Goal: Task Accomplishment & Management: Manage account settings

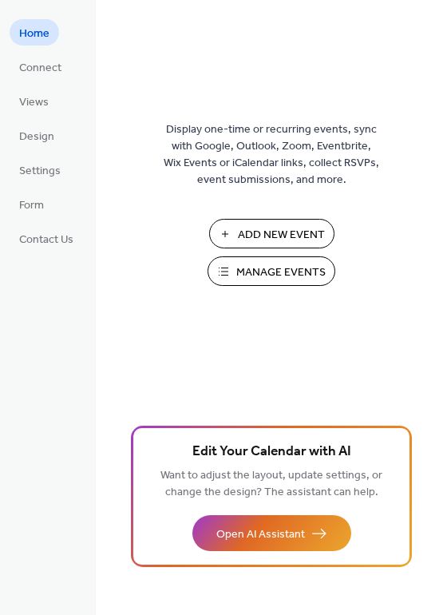
click at [264, 272] on span "Manage Events" at bounding box center [280, 272] width 89 height 17
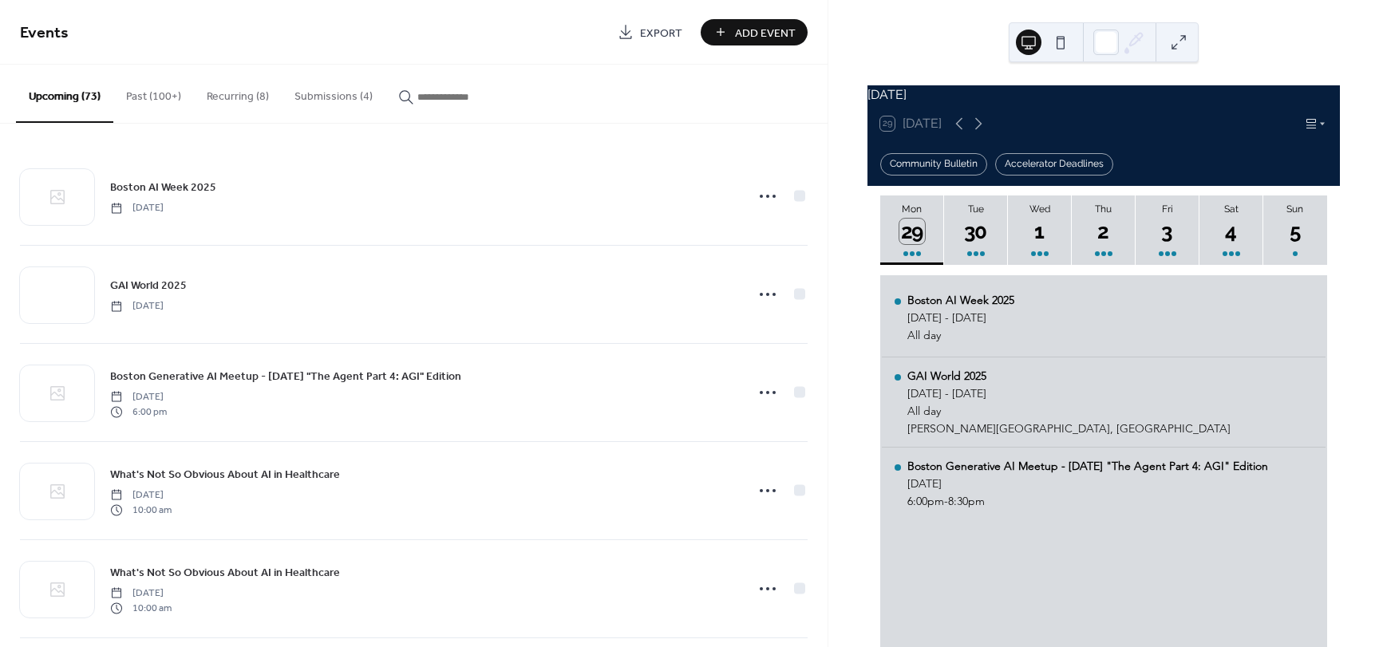
drag, startPoint x: 330, startPoint y: 97, endPoint x: 366, endPoint y: 93, distance: 35.3
click at [332, 97] on button "Submissions (4)" at bounding box center [334, 93] width 104 height 57
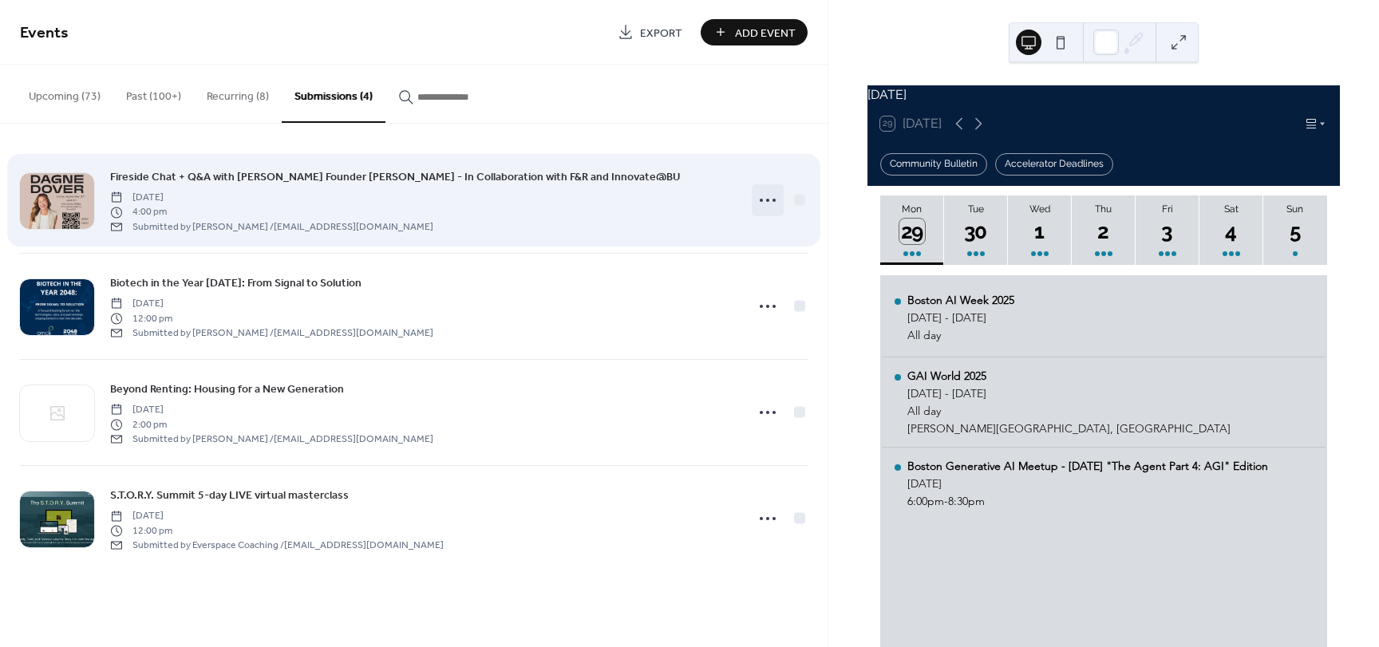
click at [763, 202] on icon at bounding box center [768, 201] width 26 height 26
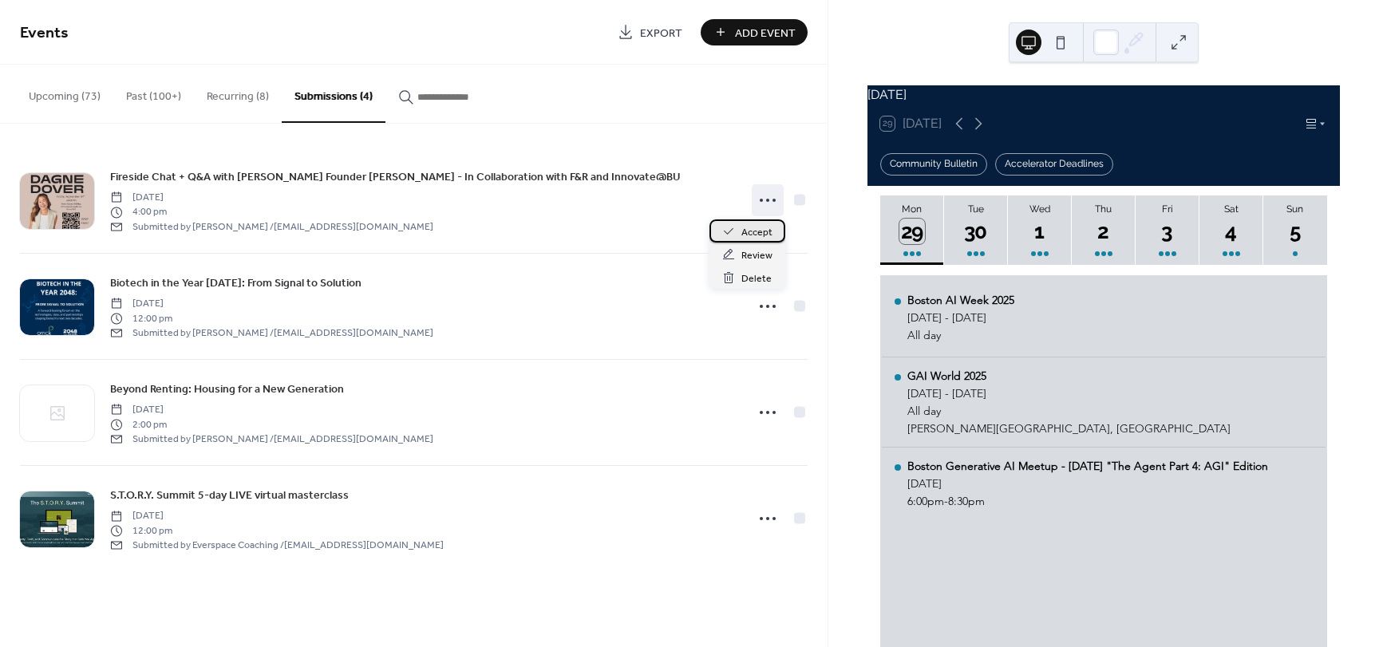
click at [737, 239] on div "Accept" at bounding box center [747, 230] width 76 height 23
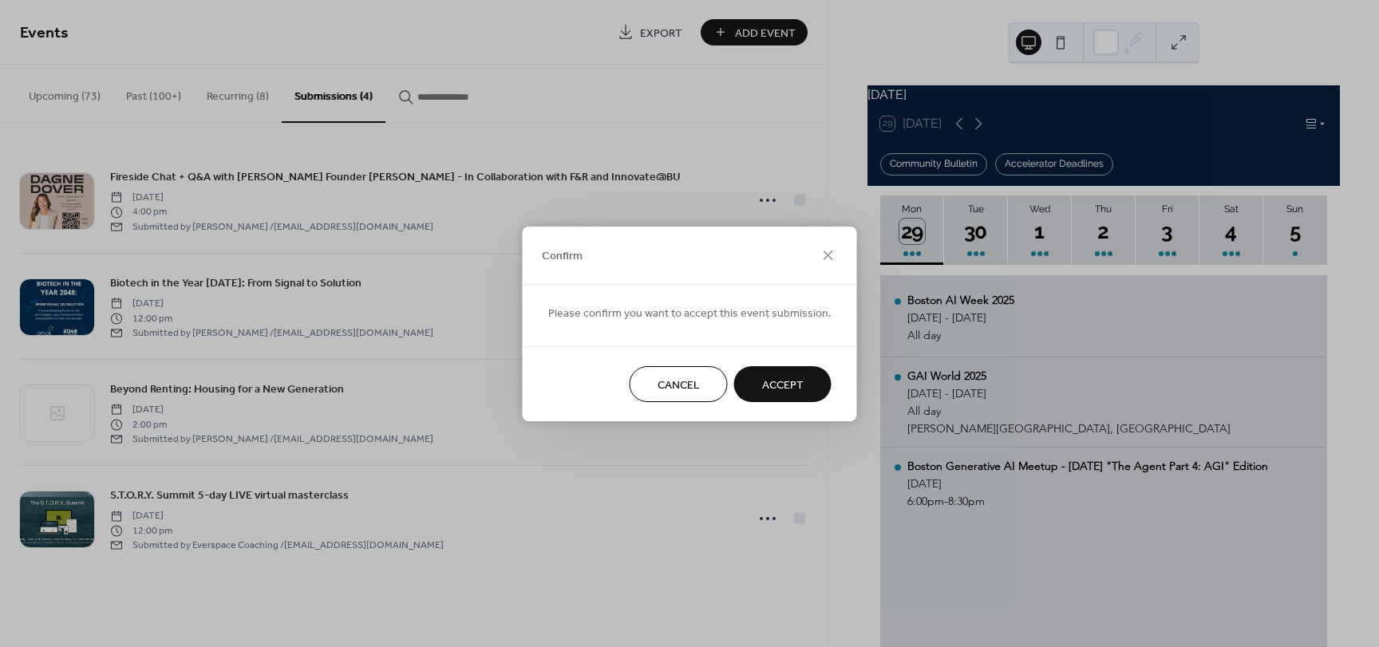
click at [785, 385] on span "Accept" at bounding box center [783, 385] width 42 height 17
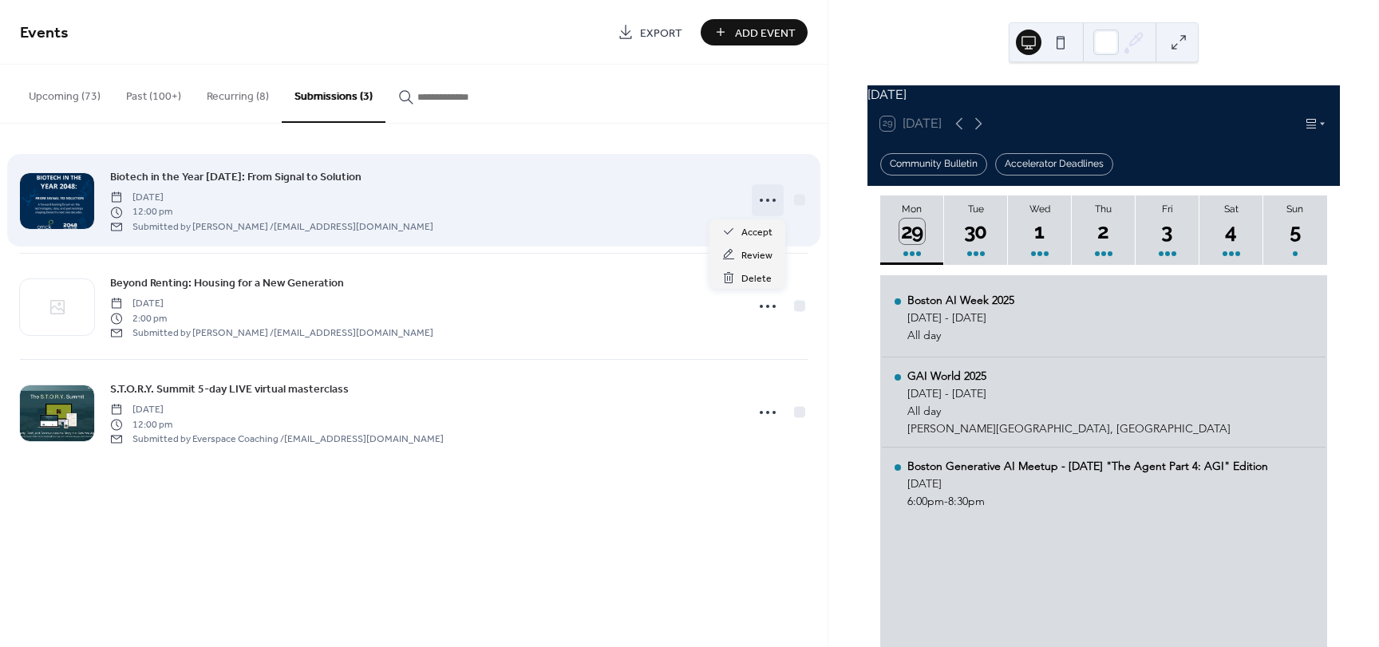
click at [771, 200] on icon at bounding box center [768, 201] width 26 height 26
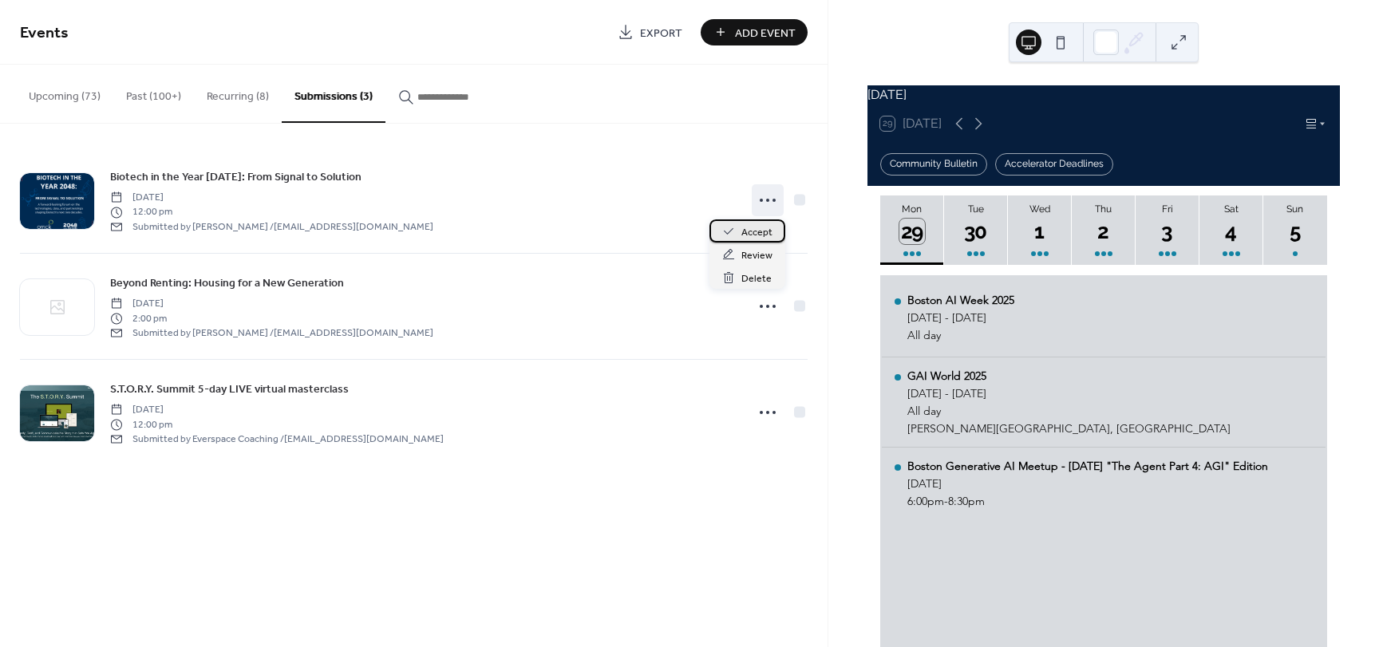
click at [752, 233] on span "Accept" at bounding box center [756, 232] width 31 height 17
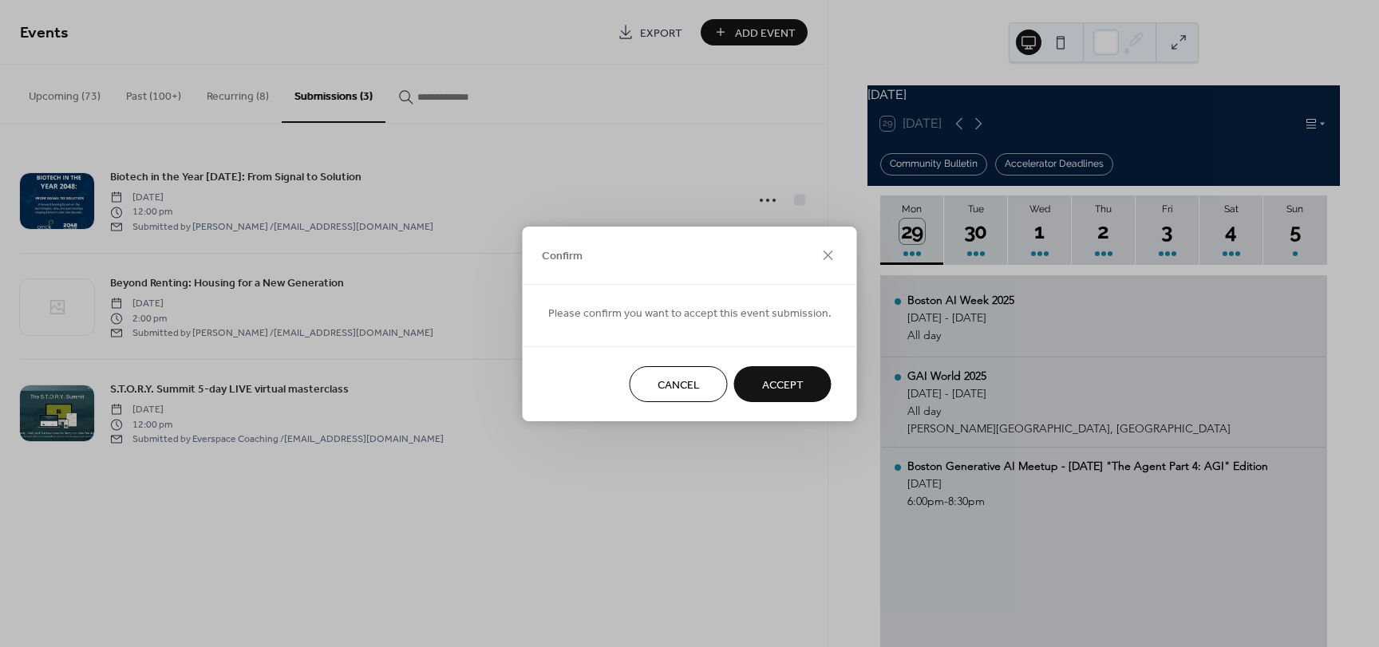
click at [788, 386] on span "Accept" at bounding box center [783, 385] width 42 height 17
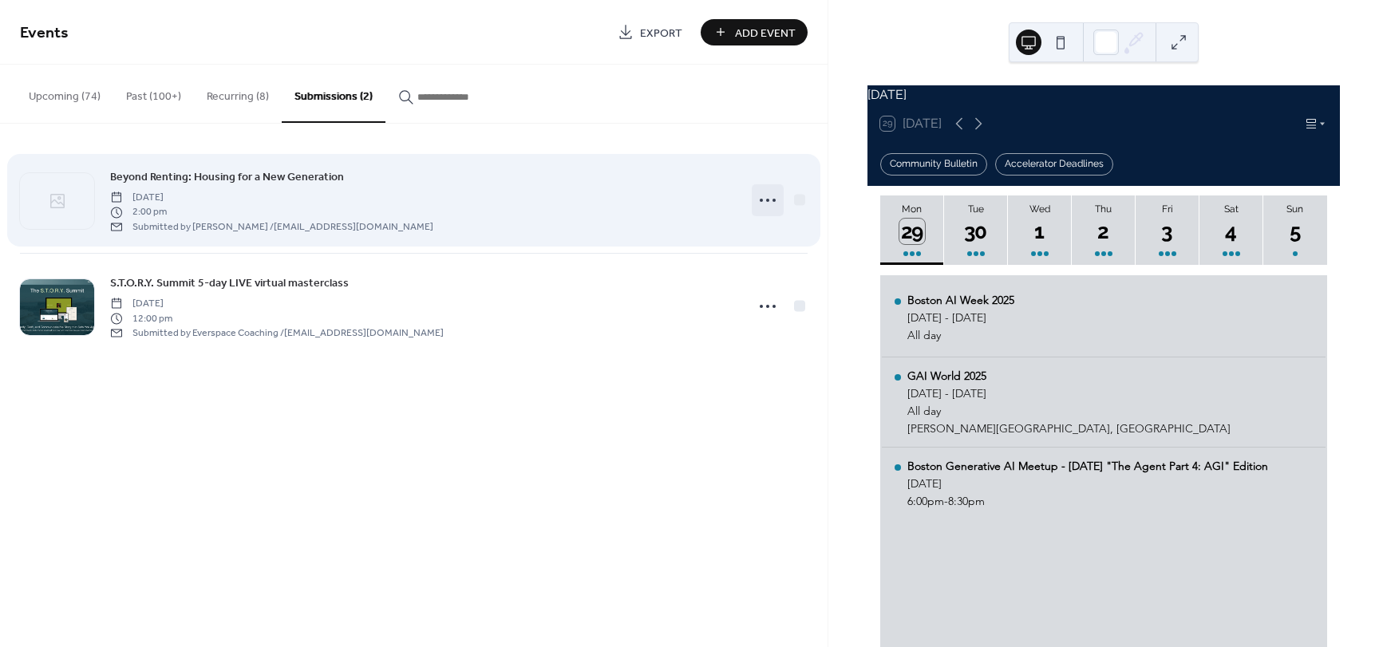
click at [764, 203] on icon at bounding box center [768, 201] width 26 height 26
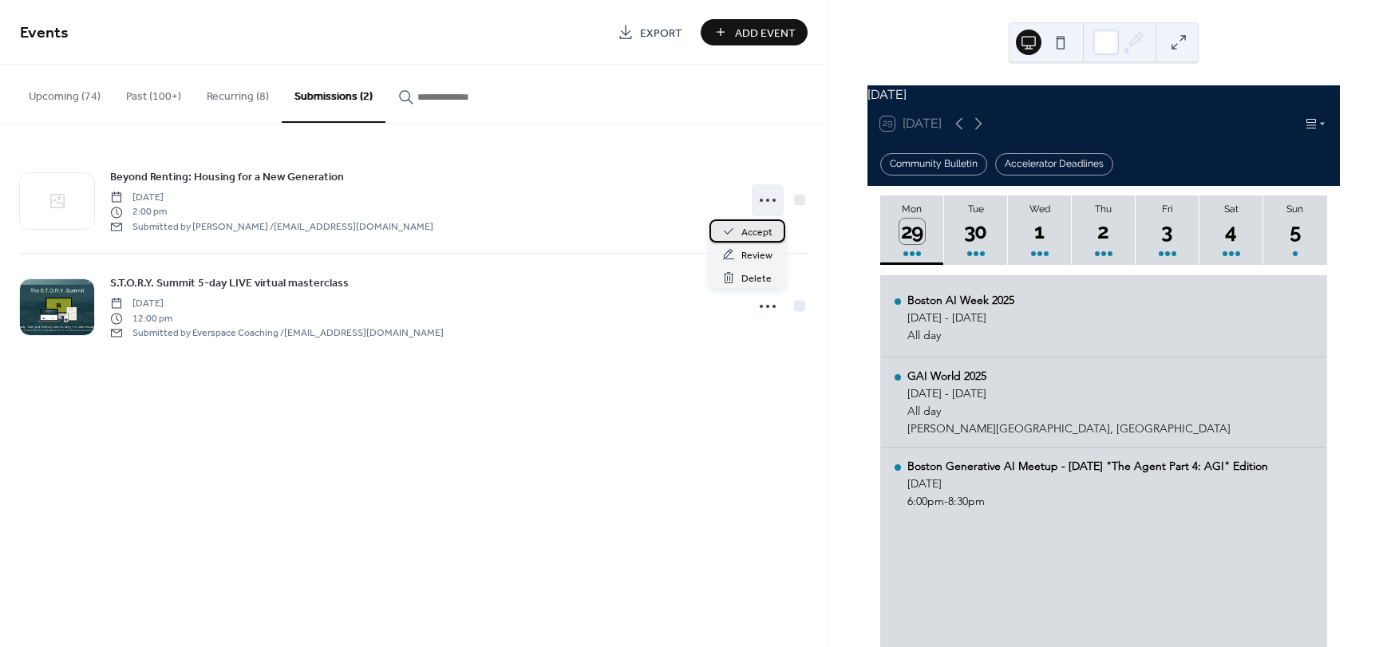
click at [761, 237] on span "Accept" at bounding box center [756, 232] width 31 height 17
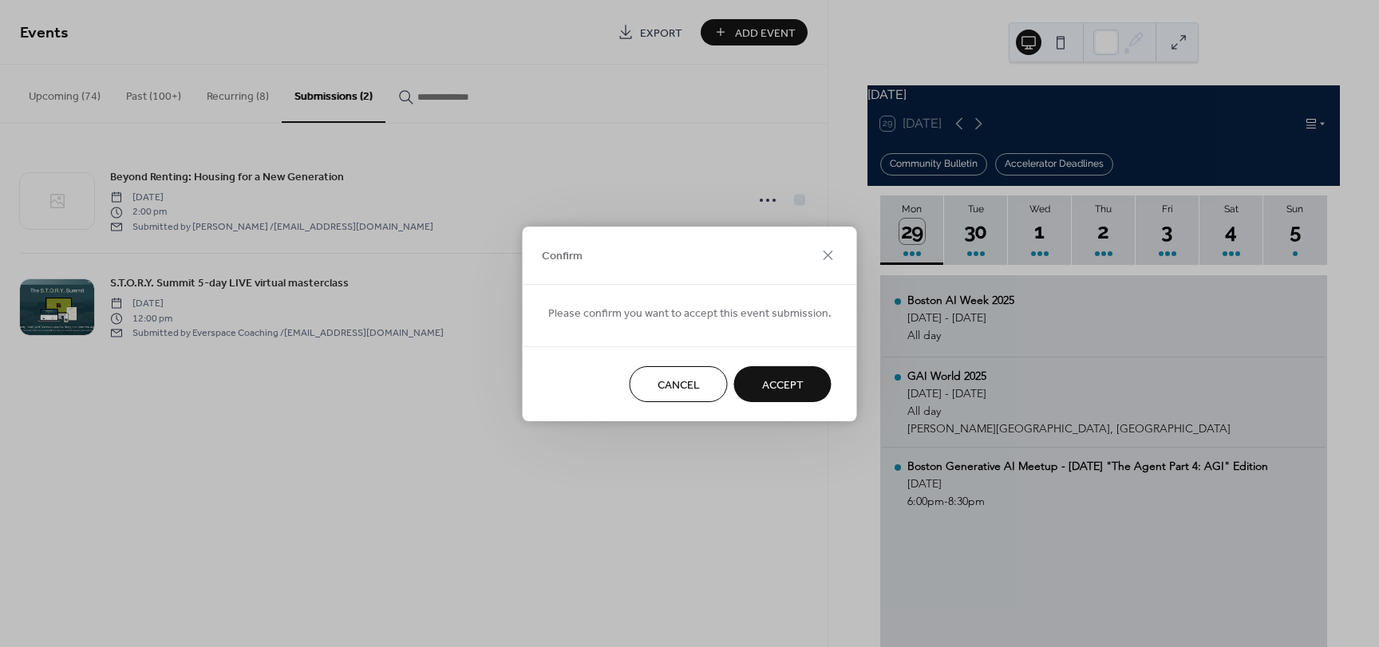
click at [780, 385] on span "Accept" at bounding box center [783, 385] width 42 height 17
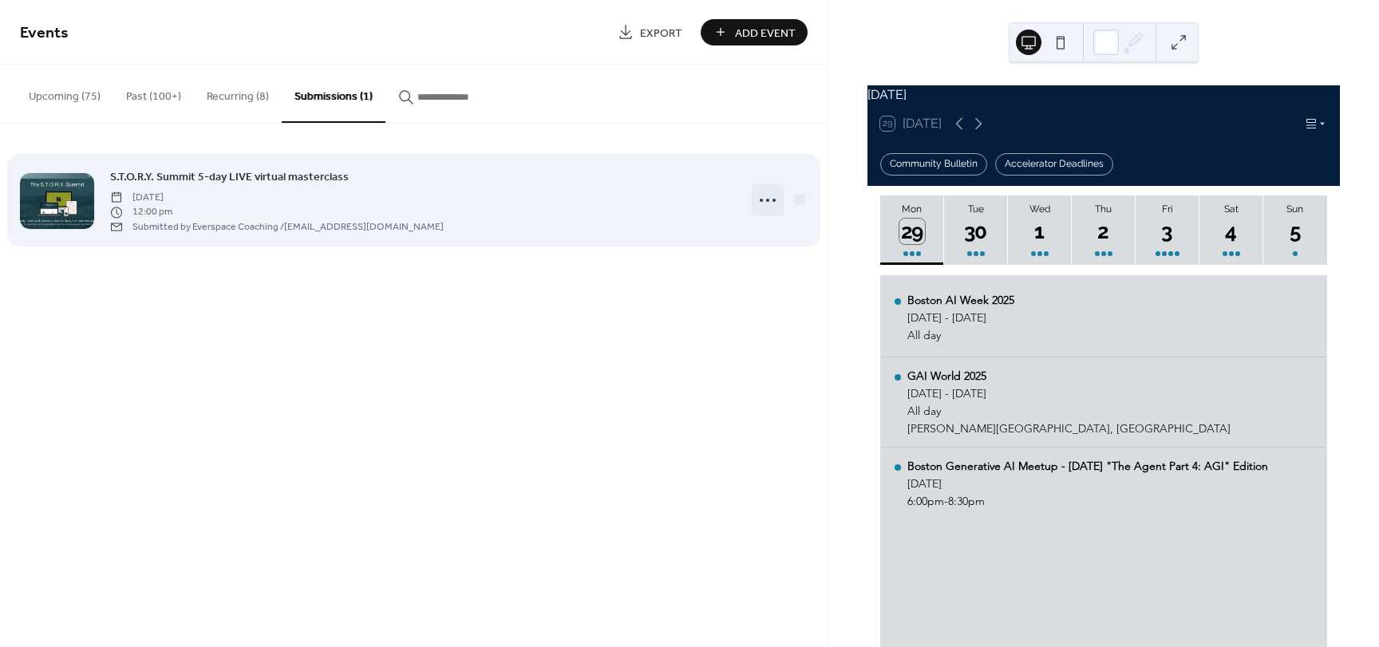
click at [773, 200] on circle at bounding box center [774, 200] width 3 height 3
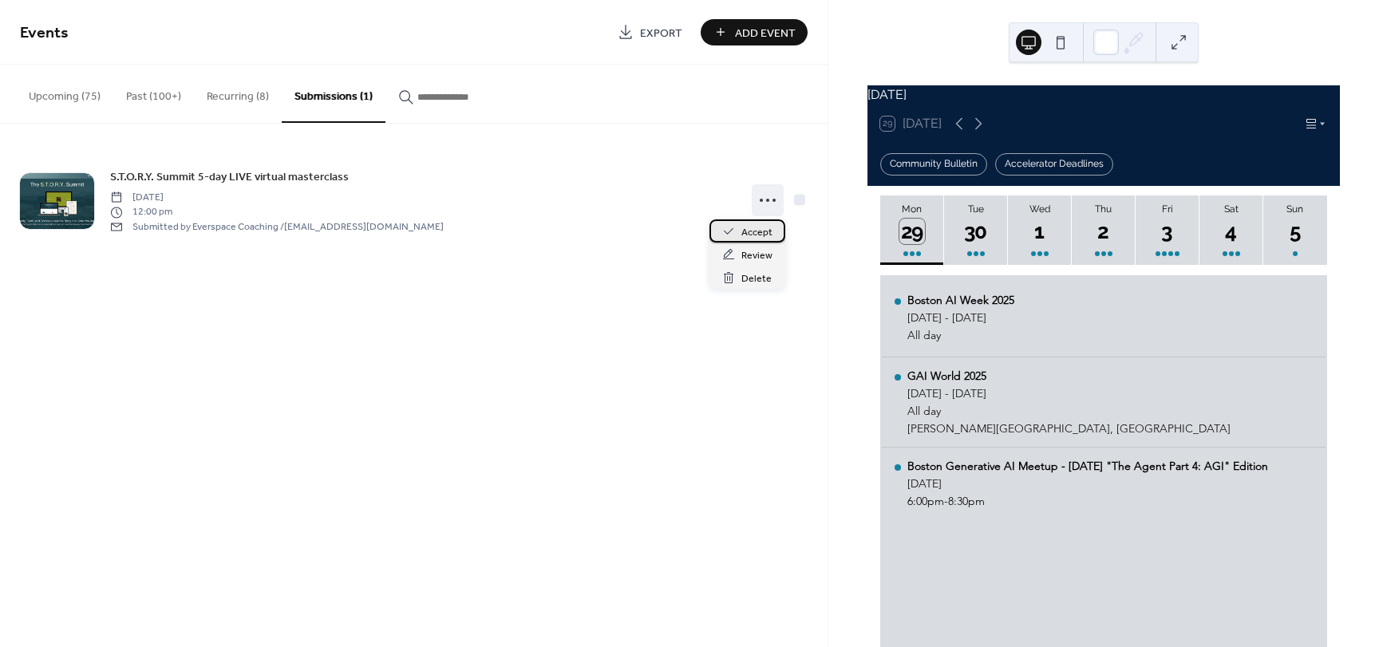
click at [761, 231] on span "Accept" at bounding box center [756, 232] width 31 height 17
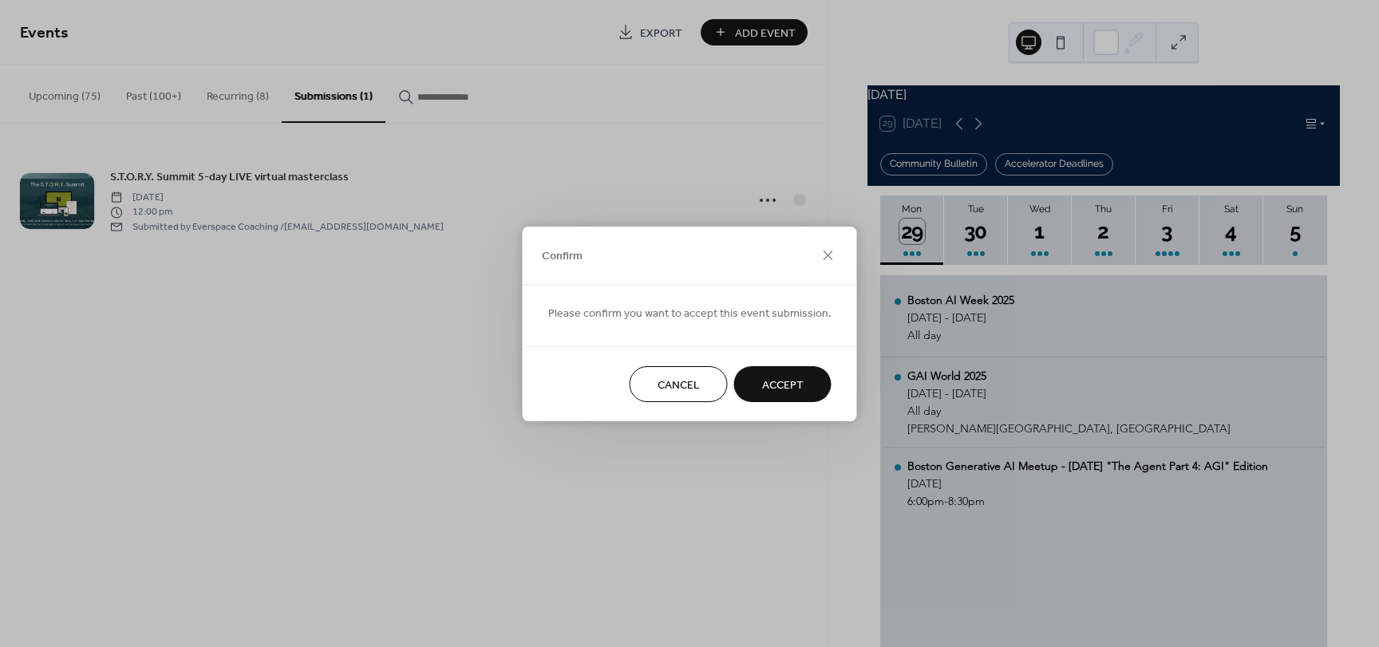
click at [785, 383] on span "Accept" at bounding box center [783, 385] width 42 height 17
